Goal: Use online tool/utility: Use online tool/utility

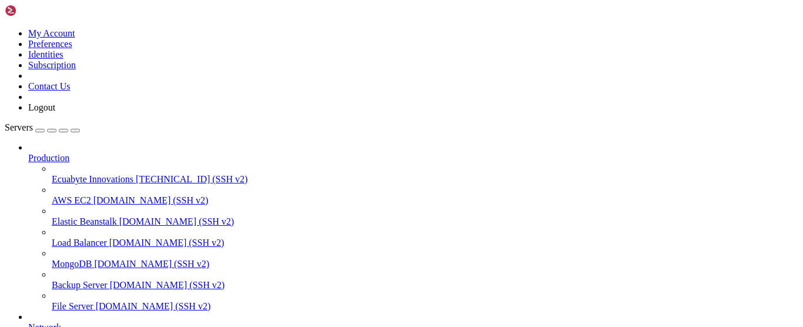
drag, startPoint x: 132, startPoint y: 784, endPoint x: 88, endPoint y: 808, distance: 51.1
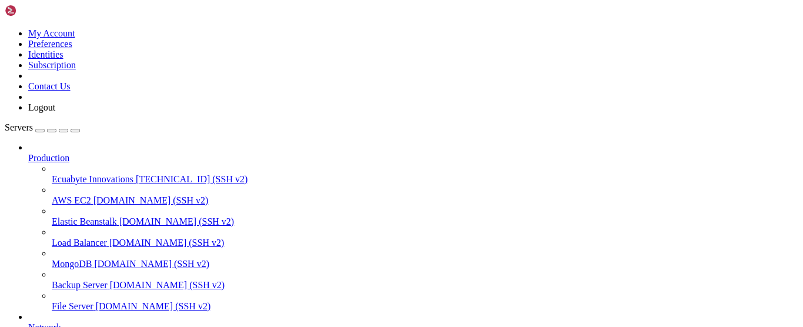
drag, startPoint x: 79, startPoint y: 746, endPoint x: 6, endPoint y: 668, distance: 106.5
copy div "root@vmi2845781:~# ls [DOMAIN_NAME] root@vmi2845781:~# ping [URL][TECHNICAL_ID]…"
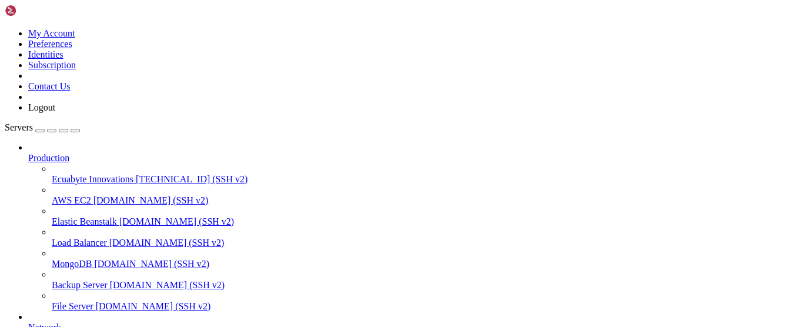
drag, startPoint x: 112, startPoint y: 824, endPoint x: 54, endPoint y: 840, distance: 59.8
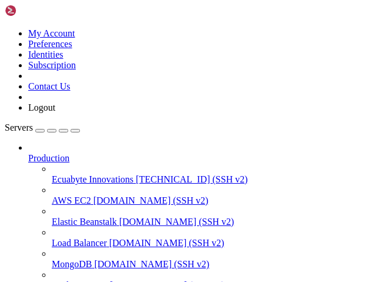
drag, startPoint x: 72, startPoint y: 759, endPoint x: 54, endPoint y: 764, distance: 19.2
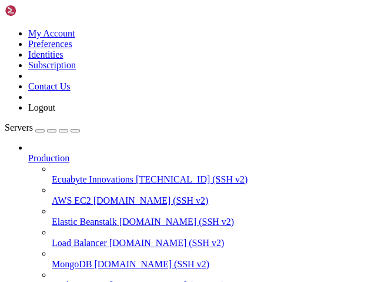
drag, startPoint x: 79, startPoint y: 860, endPoint x: 9, endPoint y: 840, distance: 72.8
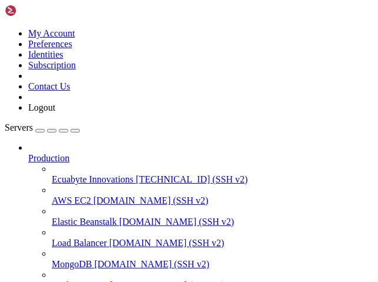
scroll to position [141, 0]
copy div "No VM guests are running outdated hypervisor (qemu) binaries on this host. root…"
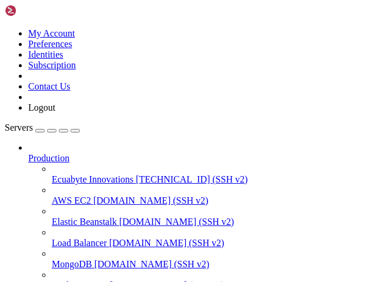
scroll to position [176, 0]
drag, startPoint x: 166, startPoint y: 738, endPoint x: 93, endPoint y: 745, distance: 73.3
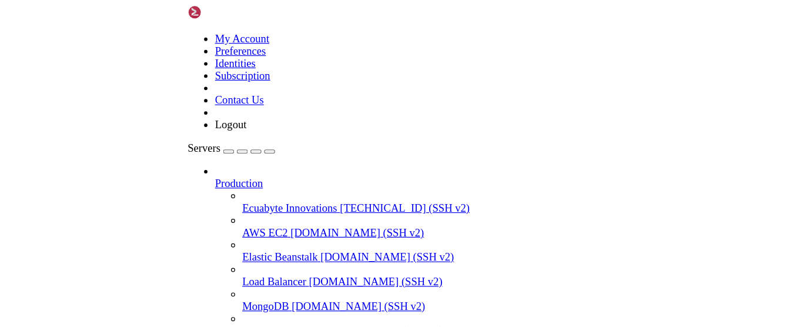
scroll to position [0, 0]
